Goal: Information Seeking & Learning: Learn about a topic

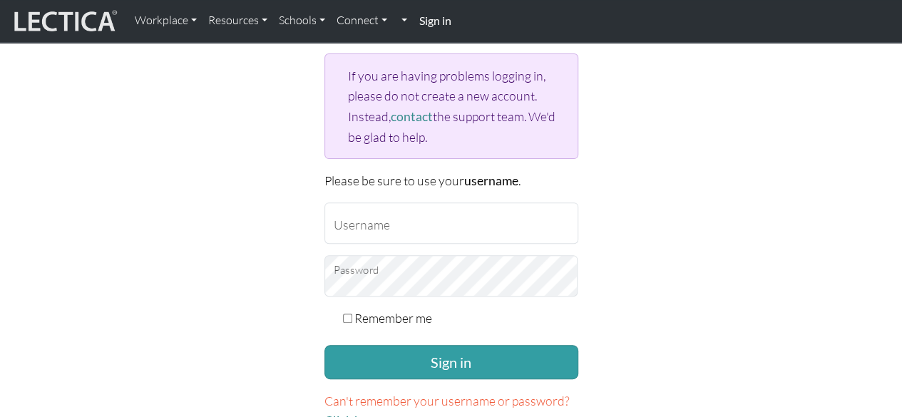
scroll to position [155, 0]
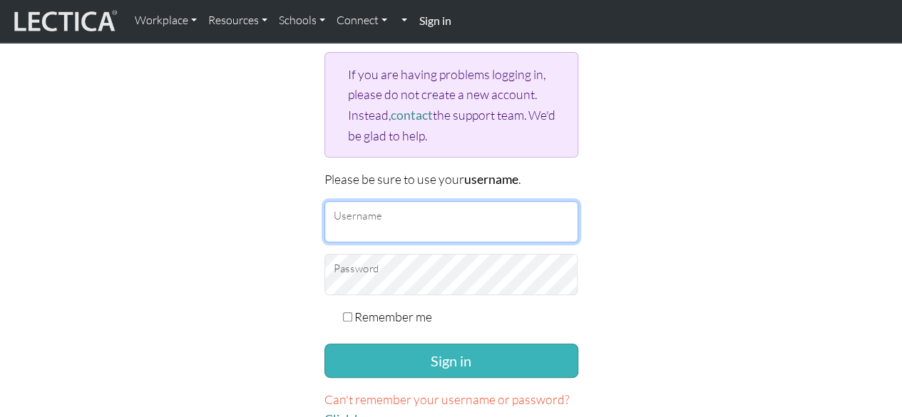
type input "sara.wetterling@gmail.com"
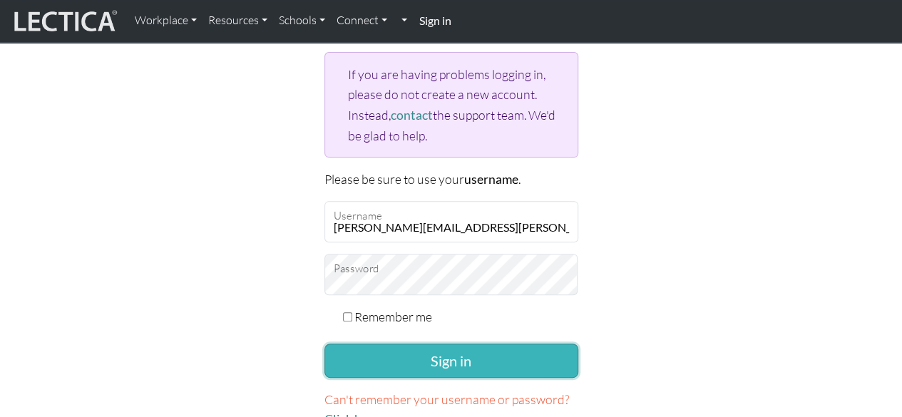
click at [449, 355] on button "Sign in" at bounding box center [451, 361] width 254 height 34
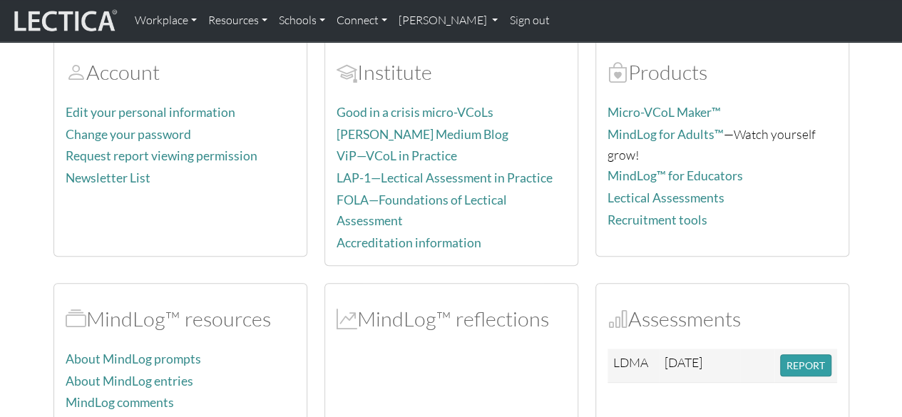
scroll to position [194, 0]
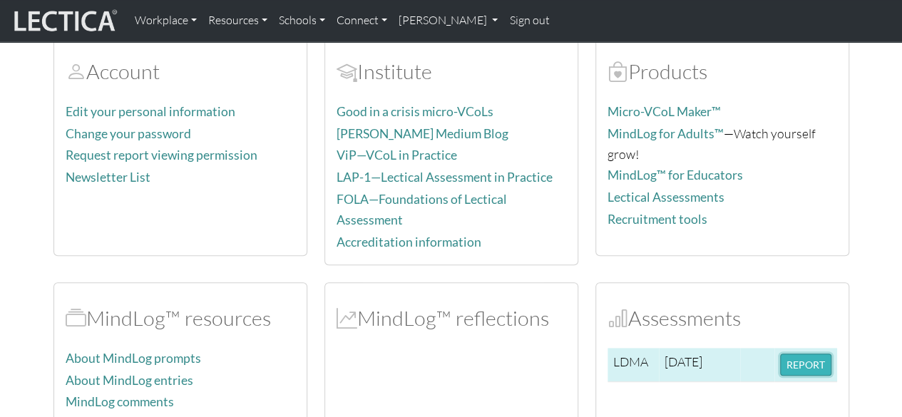
click at [792, 357] on button "REPORT" at bounding box center [805, 365] width 51 height 22
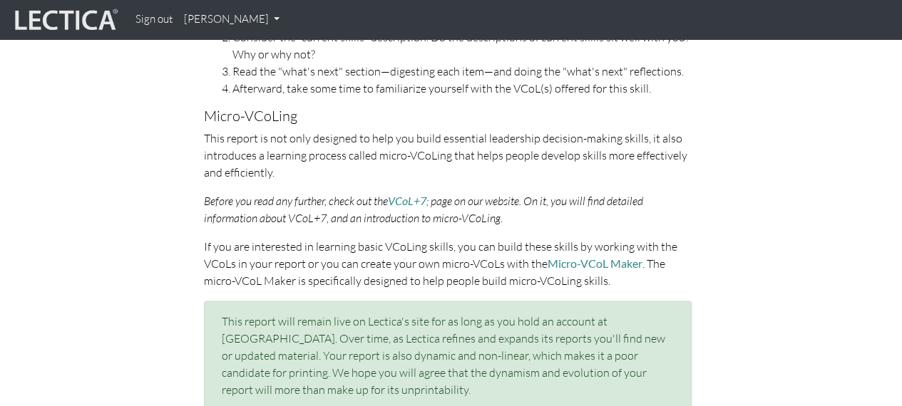
scroll to position [747, 0]
click at [411, 197] on link "VCoL+7" at bounding box center [407, 200] width 39 height 14
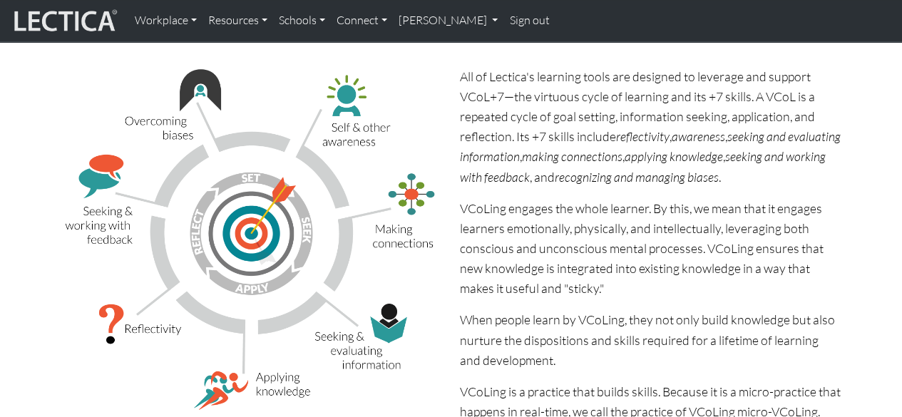
scroll to position [235, 0]
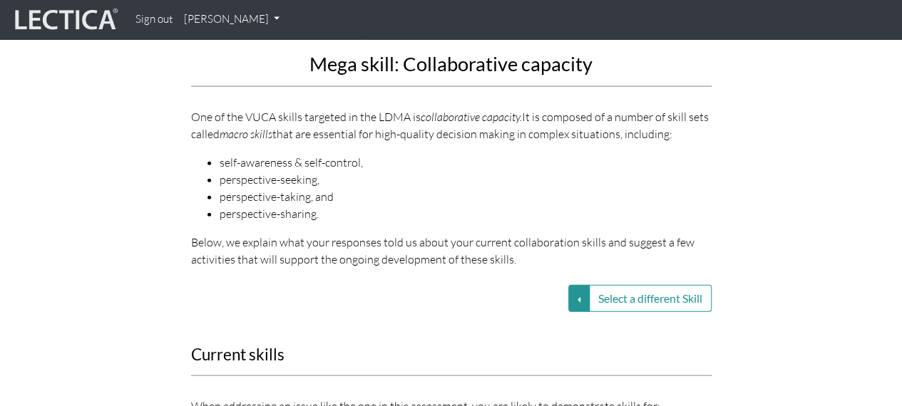
scroll to position [1614, 0]
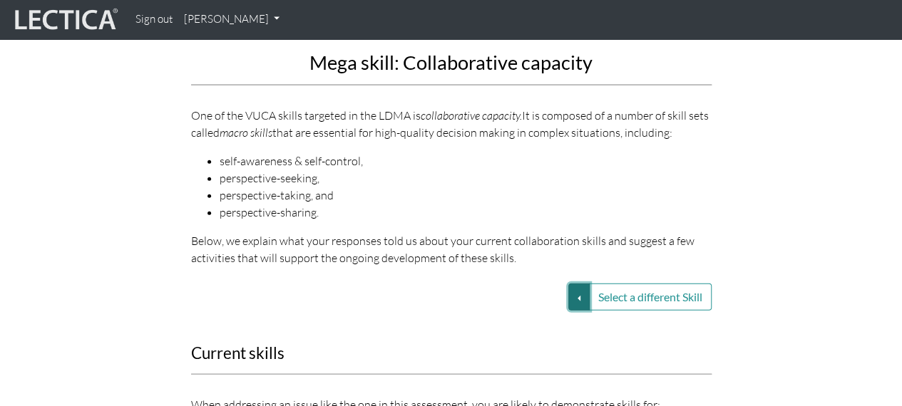
click at [575, 297] on button "Select a different Skill" at bounding box center [578, 297] width 21 height 27
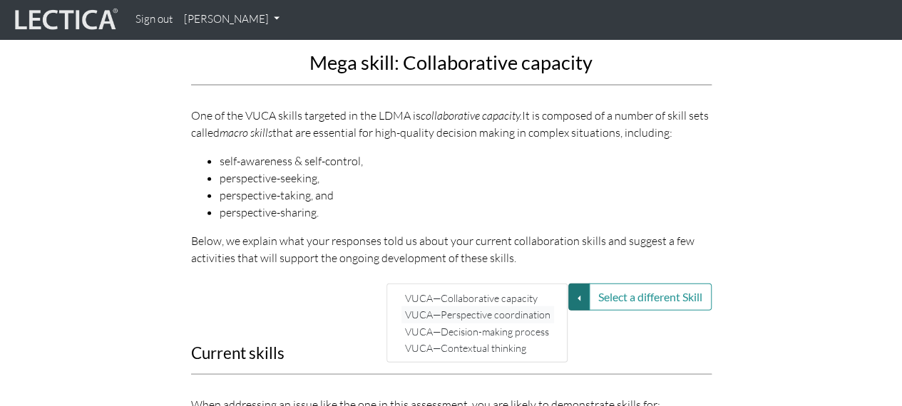
click at [485, 317] on link "VUCA—Perspective coordination" at bounding box center [477, 315] width 153 height 16
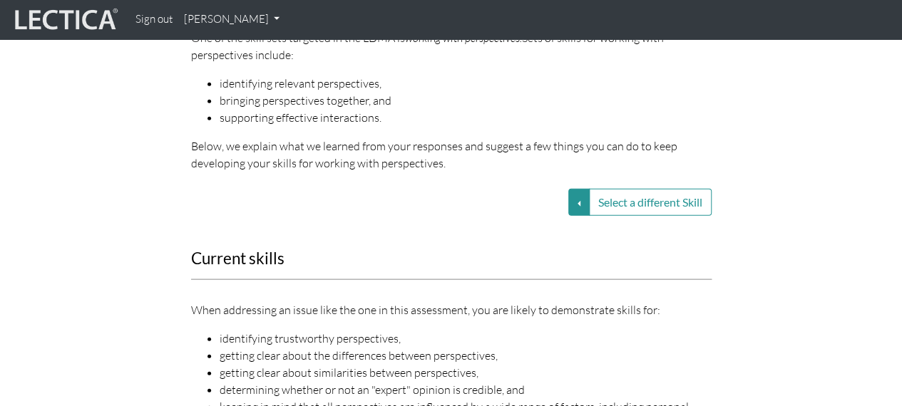
scroll to position [1684, 0]
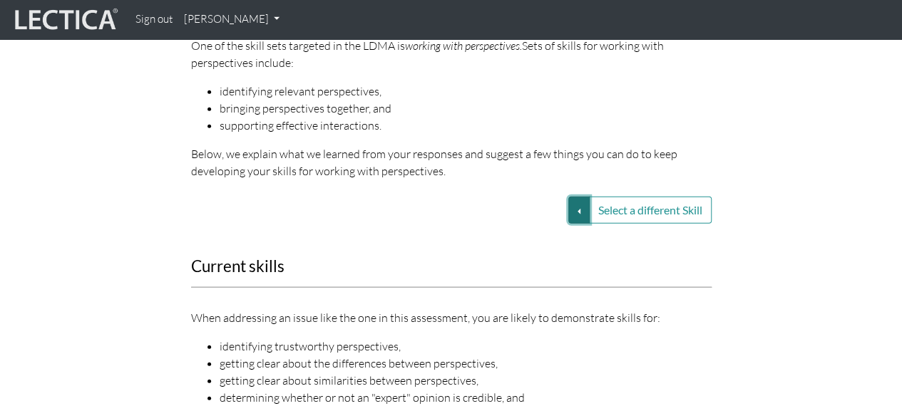
click at [578, 211] on button "Select a different Skill" at bounding box center [578, 210] width 21 height 27
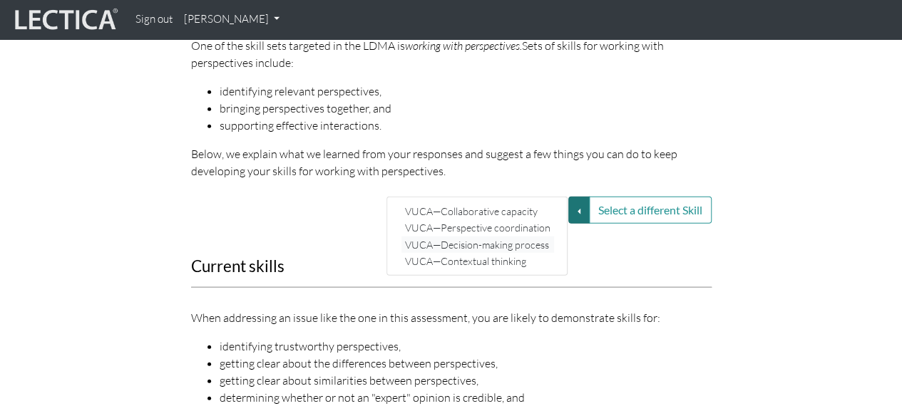
click at [519, 240] on link "VUCA—Decision-making process" at bounding box center [477, 245] width 153 height 16
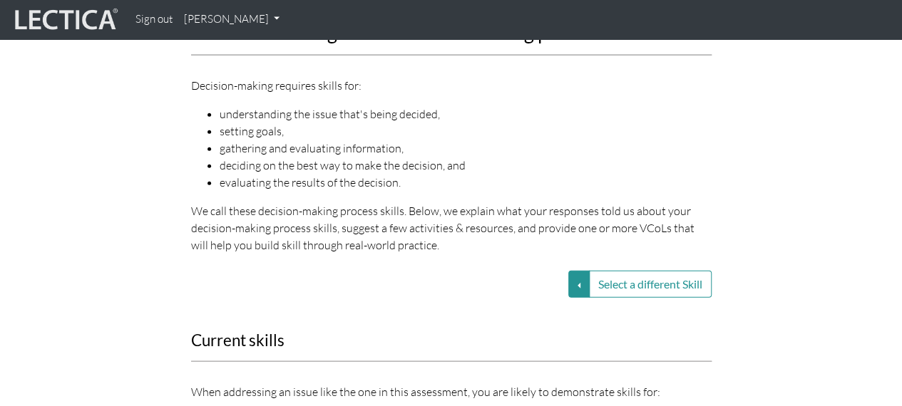
scroll to position [1649, 0]
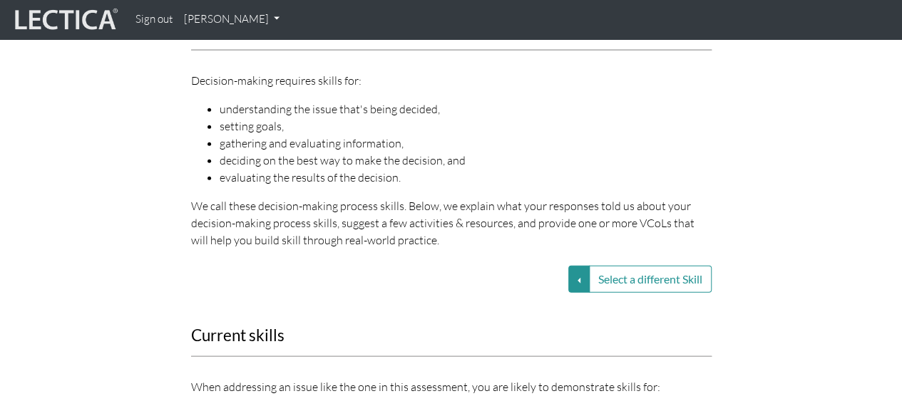
click at [519, 240] on p "We call these decision-making process skills. Below, we explain what your respo…" at bounding box center [451, 223] width 521 height 51
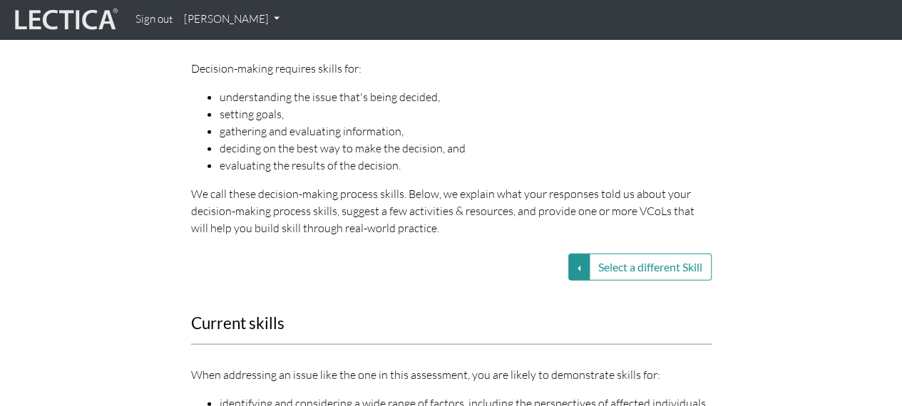
scroll to position [1668, 0]
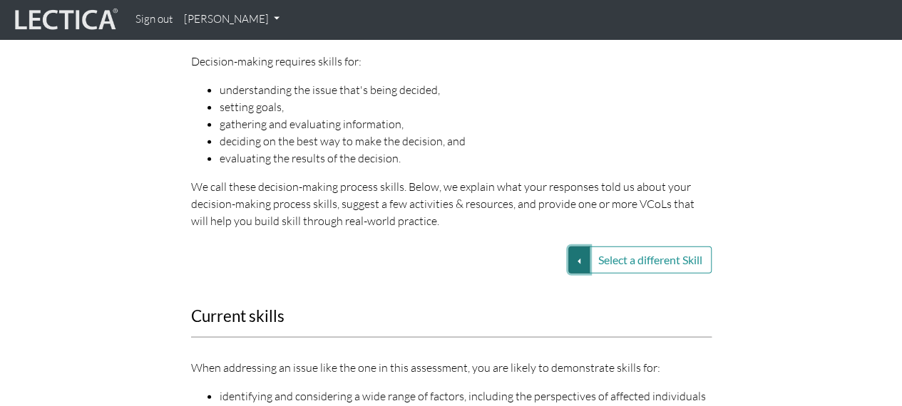
click at [578, 260] on button "Select a different Skill" at bounding box center [578, 260] width 21 height 27
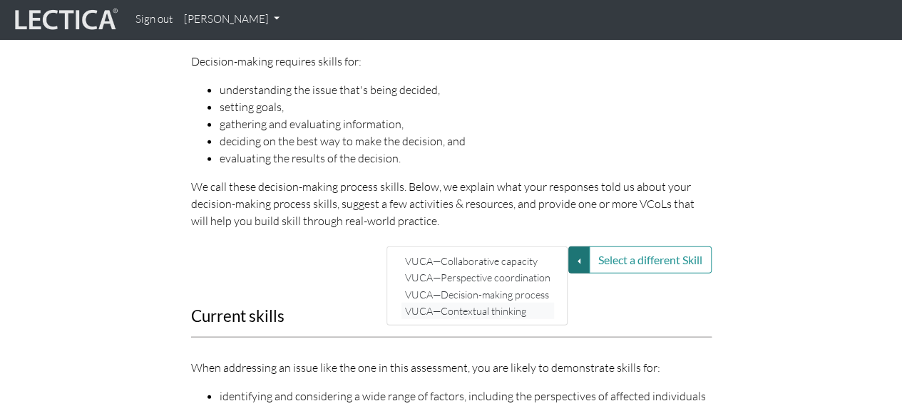
click at [485, 312] on link "VUCA—Contextual thinking" at bounding box center [477, 311] width 153 height 16
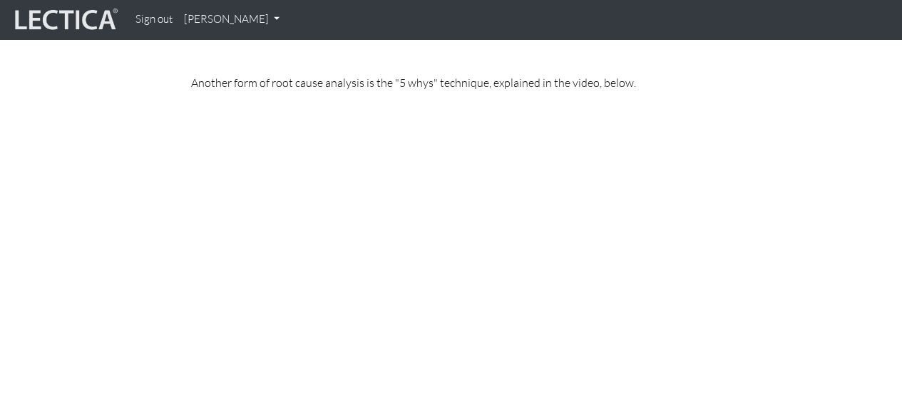
scroll to position [4619, 0]
